Goal: Information Seeking & Learning: Learn about a topic

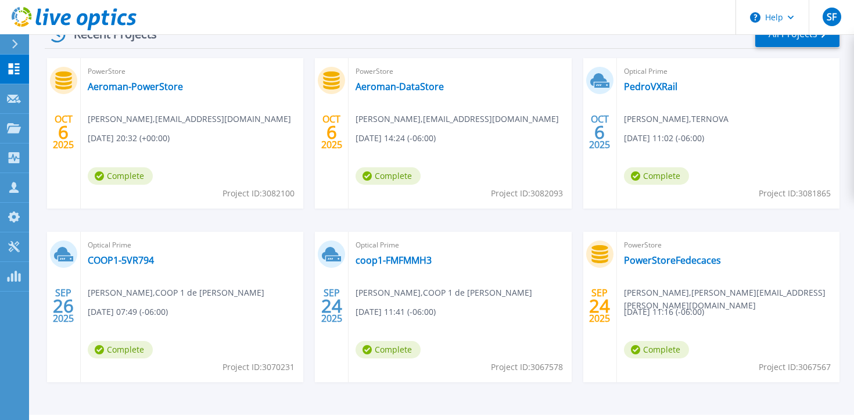
scroll to position [158, 0]
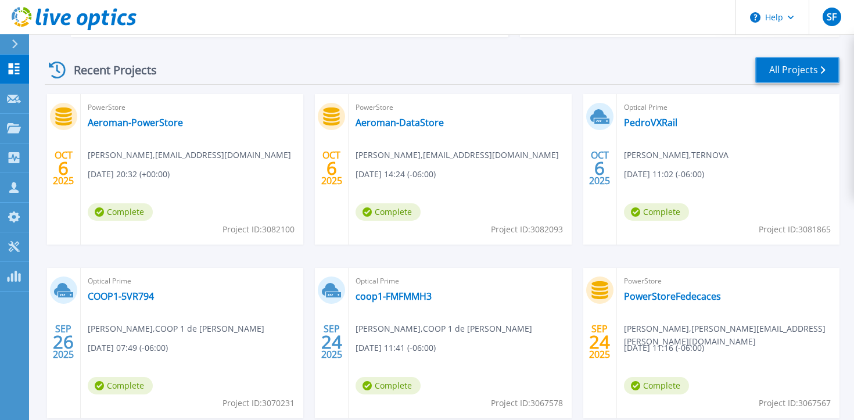
click at [826, 67] on link "All Projects" at bounding box center [797, 70] width 84 height 26
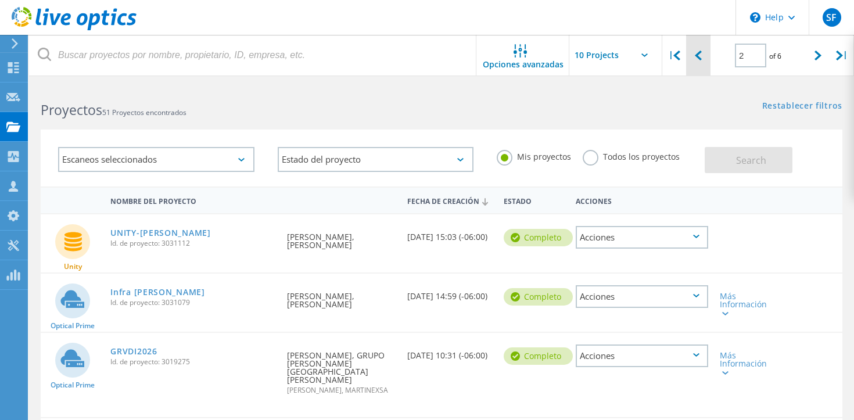
click at [700, 56] on icon at bounding box center [698, 56] width 7 height 10
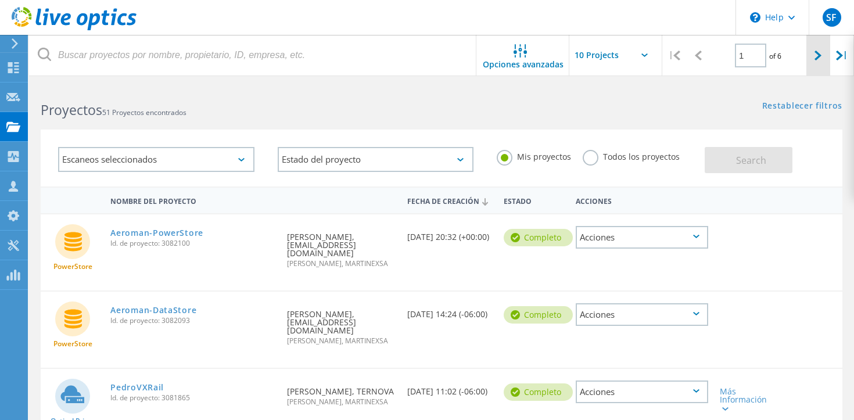
click at [820, 61] on div at bounding box center [818, 55] width 24 height 41
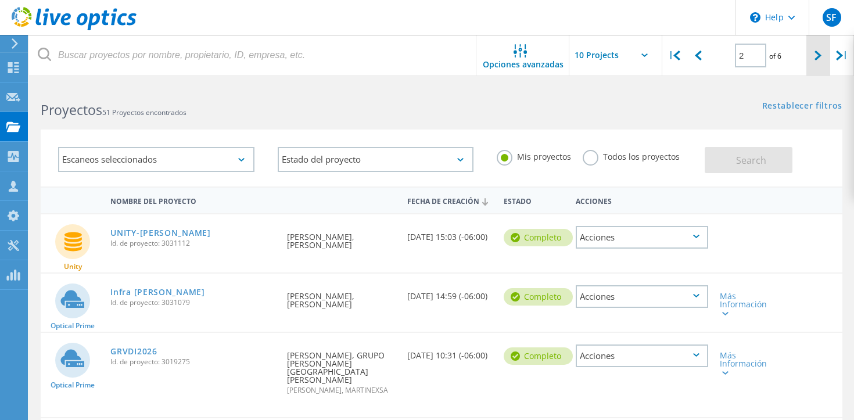
click at [820, 61] on div at bounding box center [818, 55] width 24 height 41
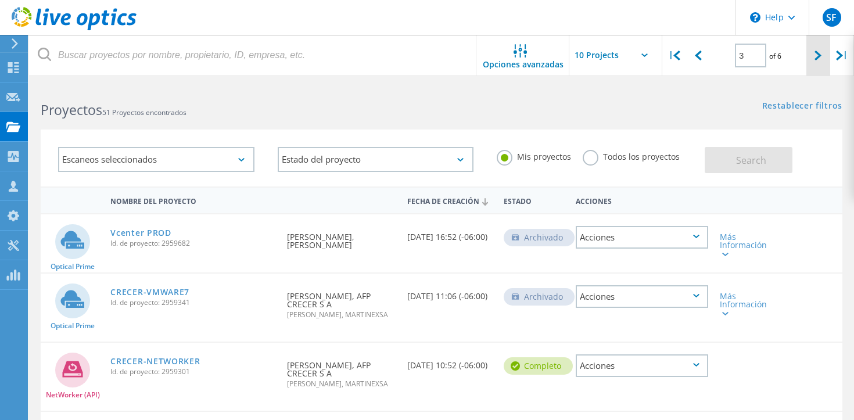
click at [820, 54] on icon at bounding box center [817, 56] width 7 height 10
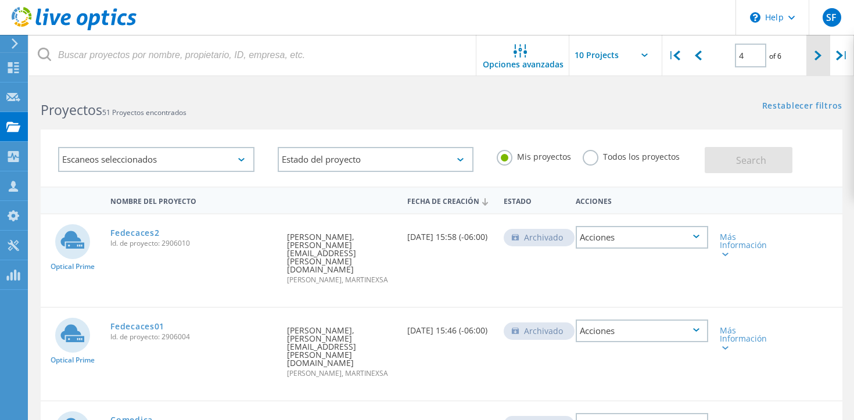
click at [812, 55] on div at bounding box center [818, 55] width 24 height 41
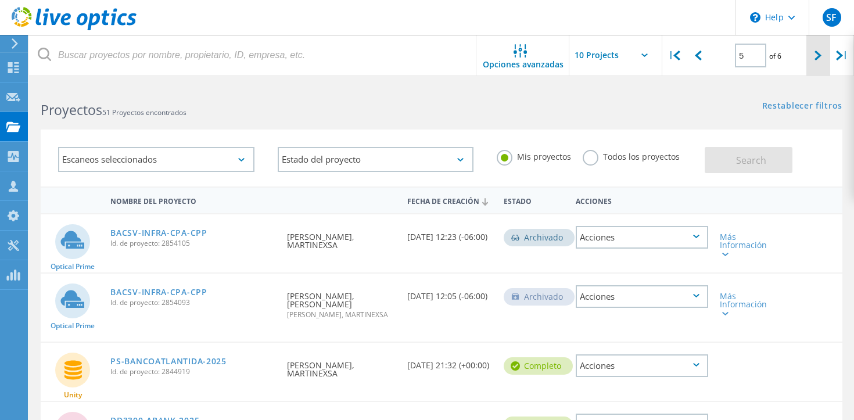
click at [821, 60] on div at bounding box center [818, 55] width 24 height 41
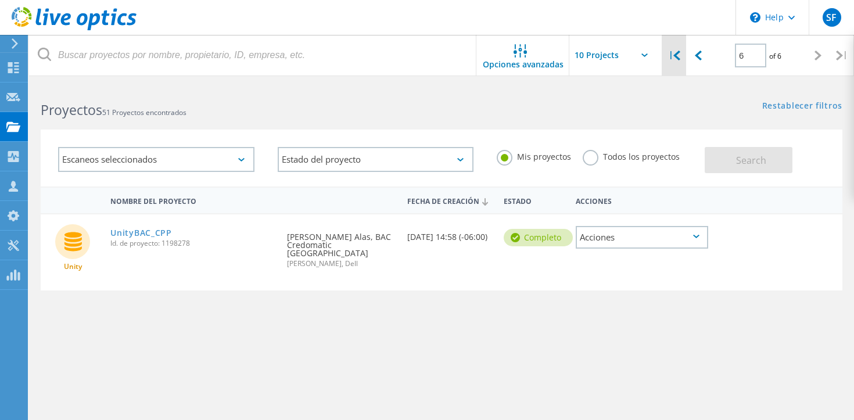
click at [678, 58] on icon at bounding box center [676, 56] width 7 height 10
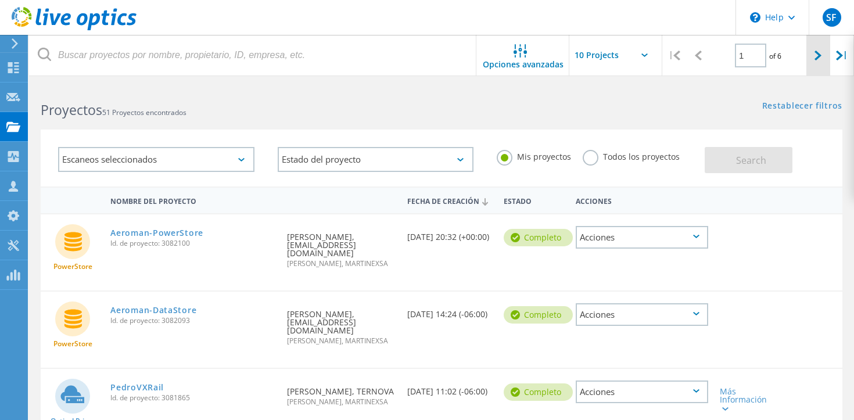
click at [818, 49] on div at bounding box center [818, 55] width 24 height 41
type input "2"
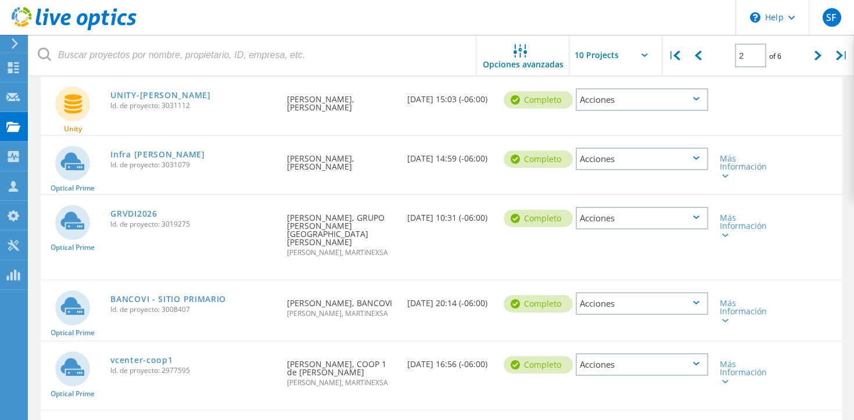
scroll to position [139, 0]
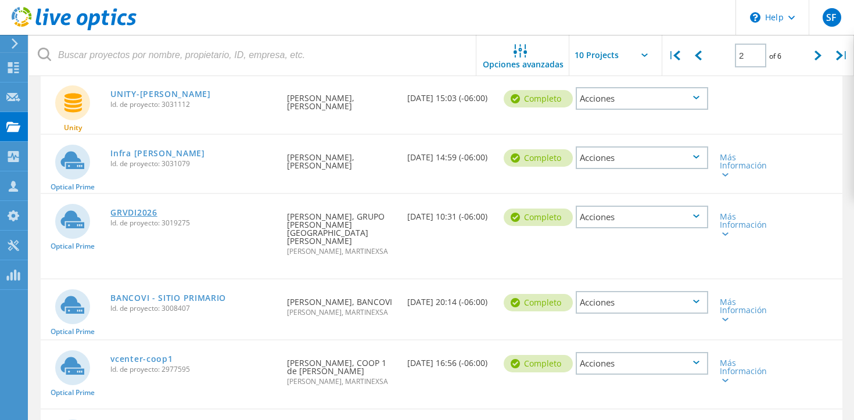
click at [127, 212] on link "GRVDI2026" at bounding box center [133, 212] width 46 height 8
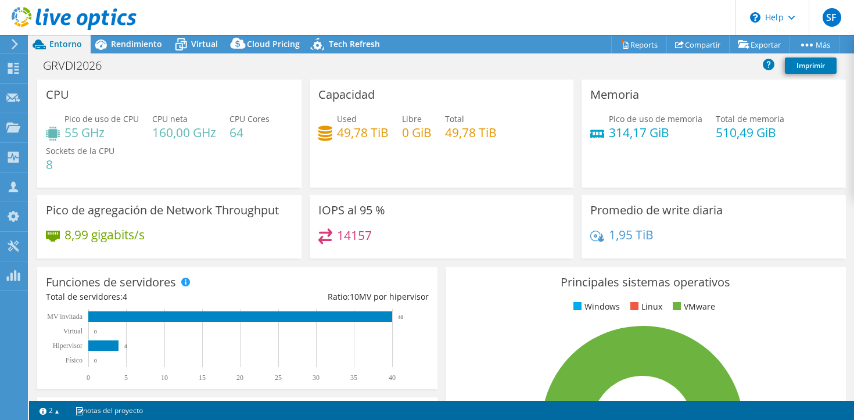
select select "USD"
drag, startPoint x: 786, startPoint y: 134, endPoint x: 715, endPoint y: 136, distance: 70.9
click at [715, 136] on div "Pico de uso de memoria 314,17 GiB Total de memoria 510,49 GiB" at bounding box center [713, 132] width 247 height 38
copy h4 "510,49 GiB"
click at [129, 46] on span "Rendimiento" at bounding box center [136, 43] width 51 height 11
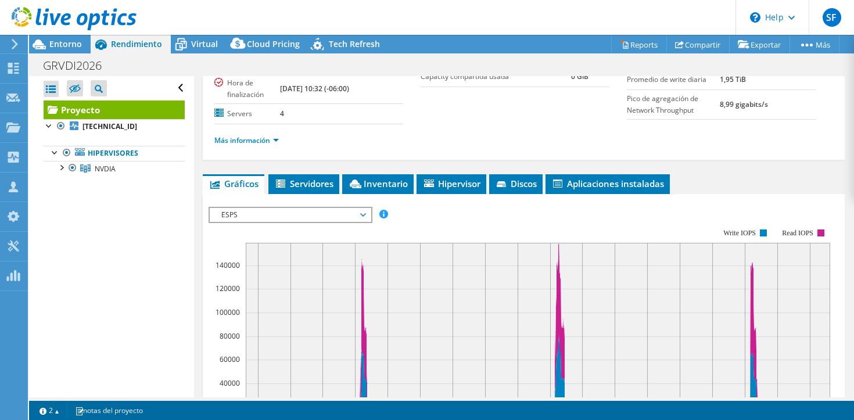
scroll to position [148, 0]
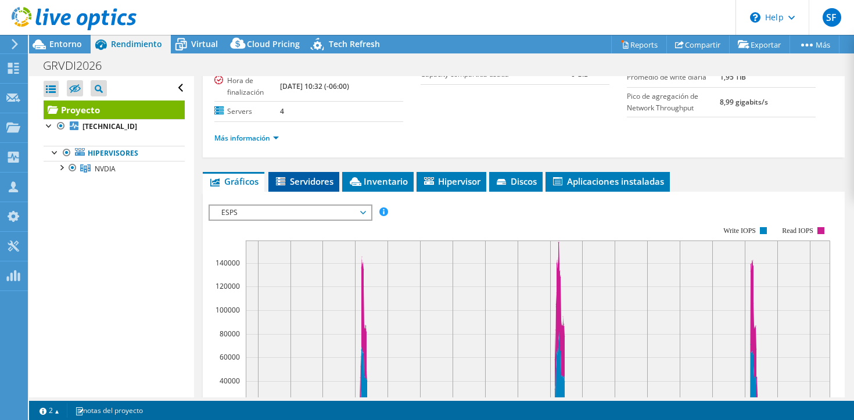
click at [304, 175] on span "Servidores" at bounding box center [303, 181] width 59 height 12
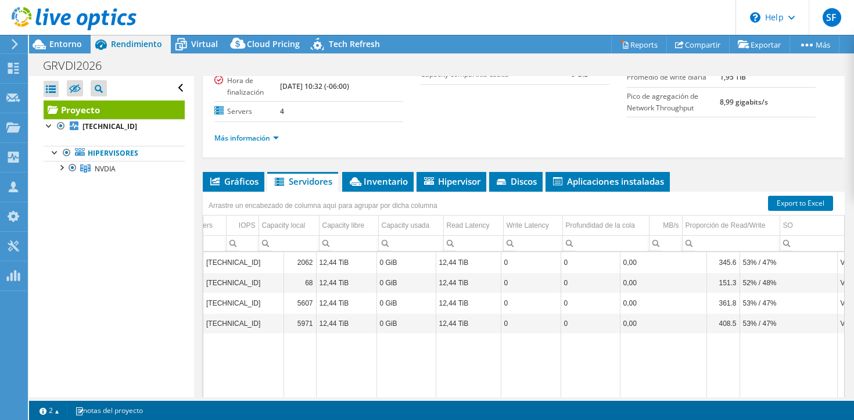
scroll to position [0, 0]
click at [109, 172] on span "NVDIA" at bounding box center [105, 169] width 21 height 10
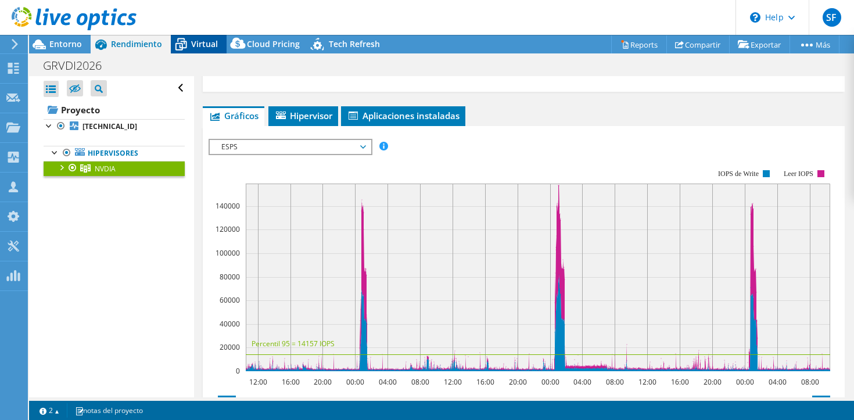
click at [200, 48] on span "Virtual" at bounding box center [204, 43] width 27 height 11
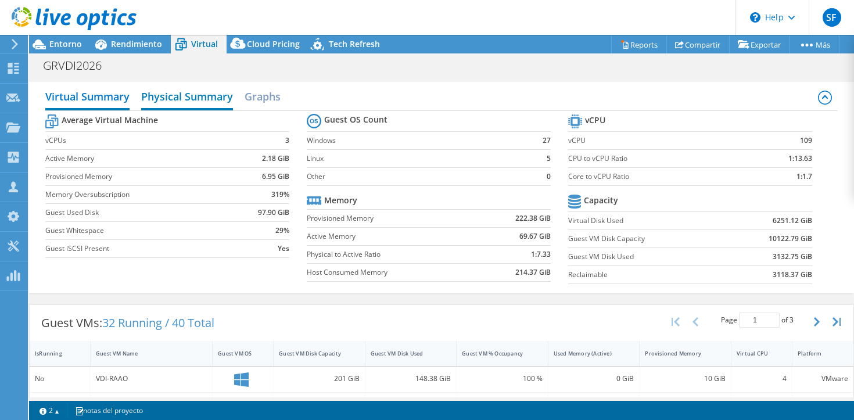
click at [210, 103] on h2 "Physical Summary" at bounding box center [187, 98] width 92 height 26
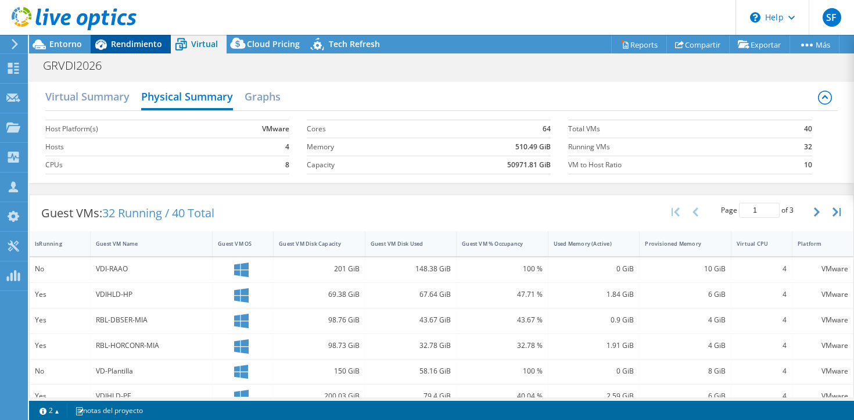
click at [127, 46] on span "Rendimiento" at bounding box center [136, 43] width 51 height 11
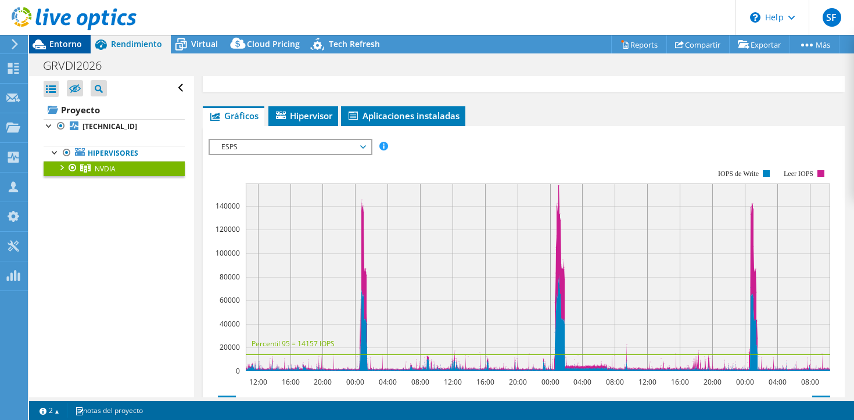
click at [71, 46] on span "Entorno" at bounding box center [65, 43] width 33 height 11
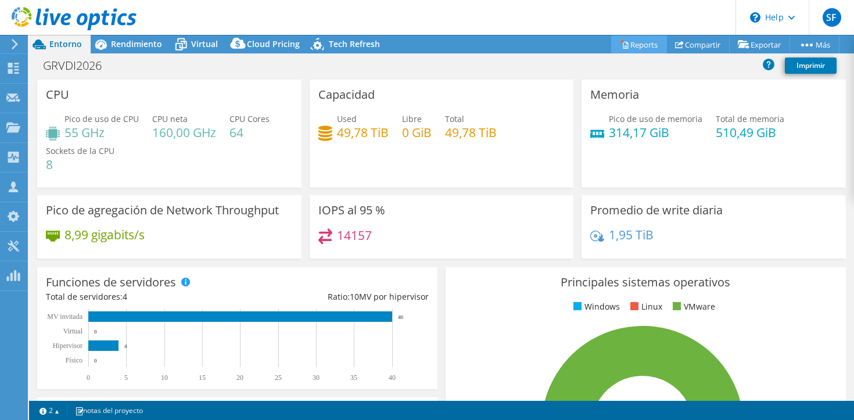
click at [641, 50] on link "Reports" at bounding box center [639, 44] width 56 height 18
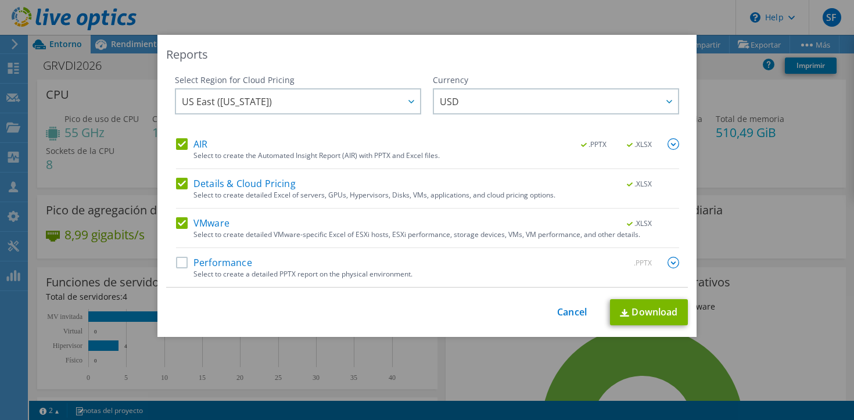
click at [567, 321] on div "This process may take a while, please wait... Cancel Download" at bounding box center [426, 312] width 521 height 26
click at [573, 307] on link "Cancel" at bounding box center [572, 312] width 30 height 11
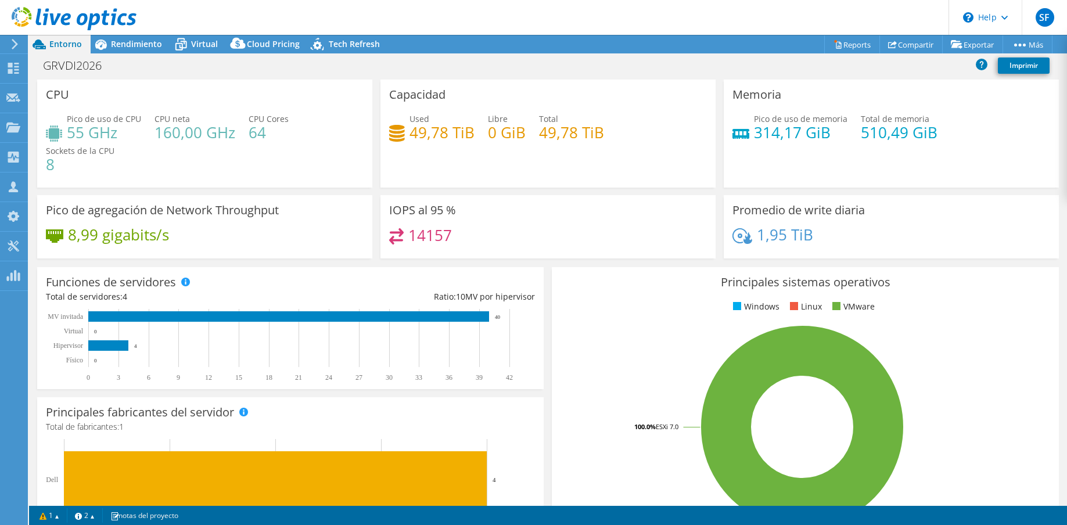
select select "USD"
